Goal: Task Accomplishment & Management: Use online tool/utility

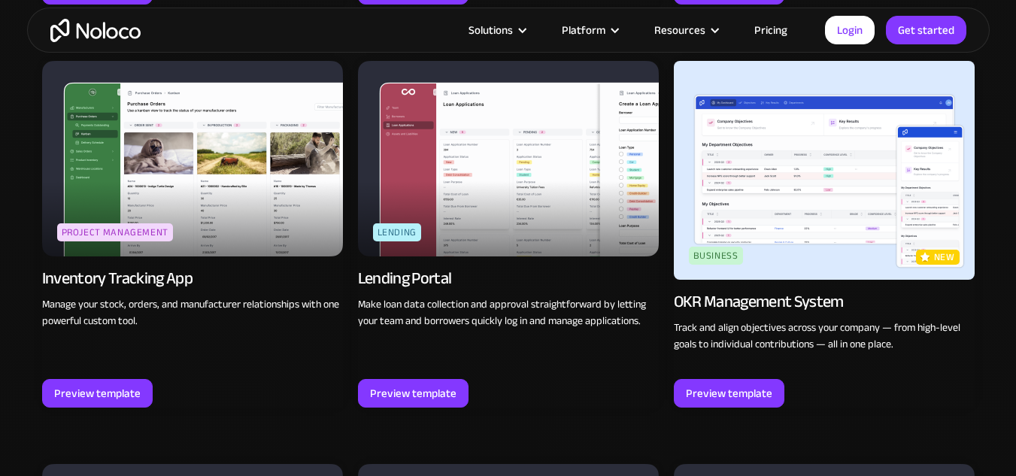
scroll to position [2254, 0]
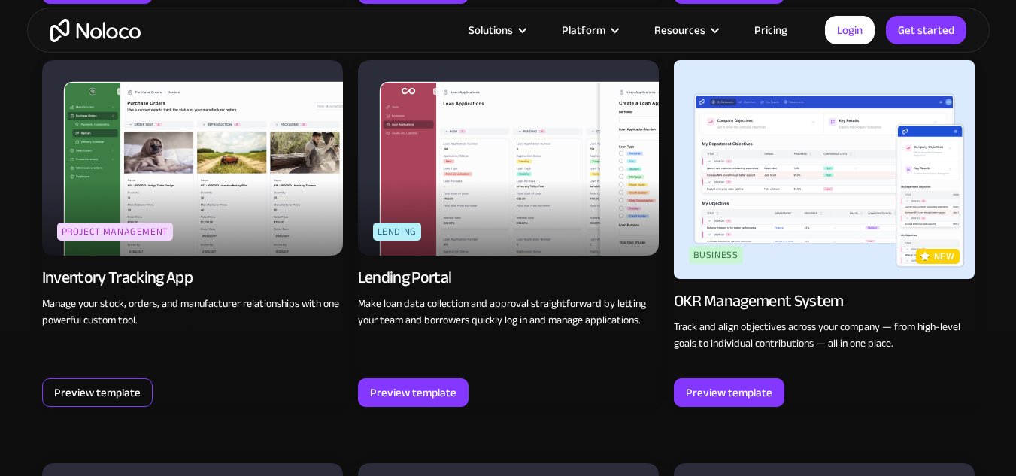
click at [126, 384] on div "Preview template" at bounding box center [97, 393] width 87 height 20
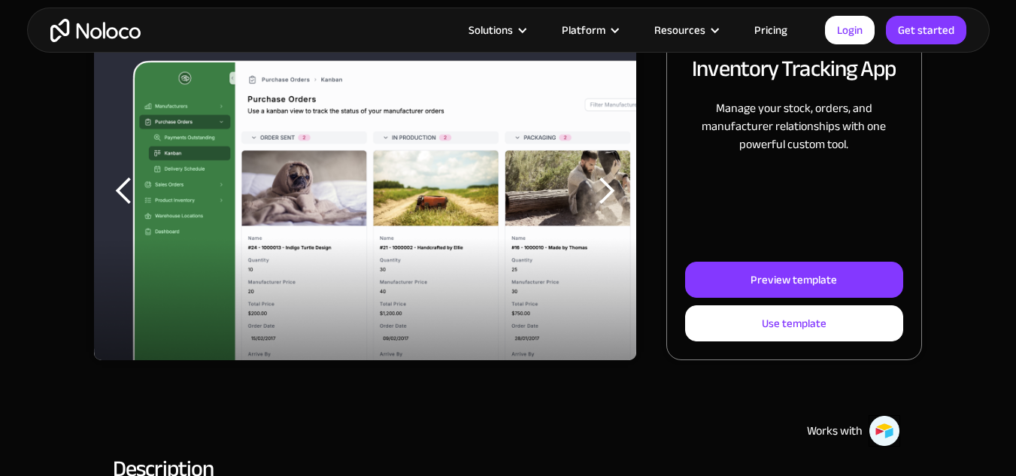
scroll to position [226, 0]
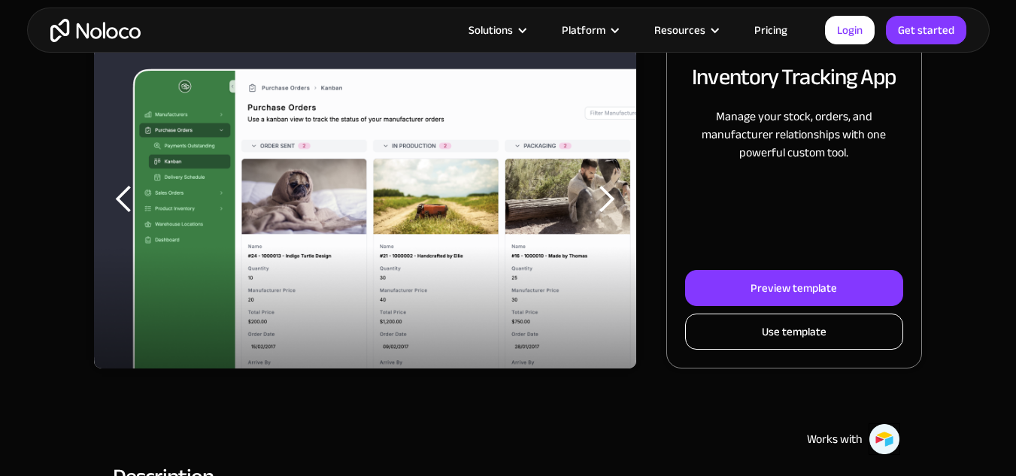
click at [764, 326] on div "Use template" at bounding box center [794, 332] width 65 height 20
